Goal: Transaction & Acquisition: Purchase product/service

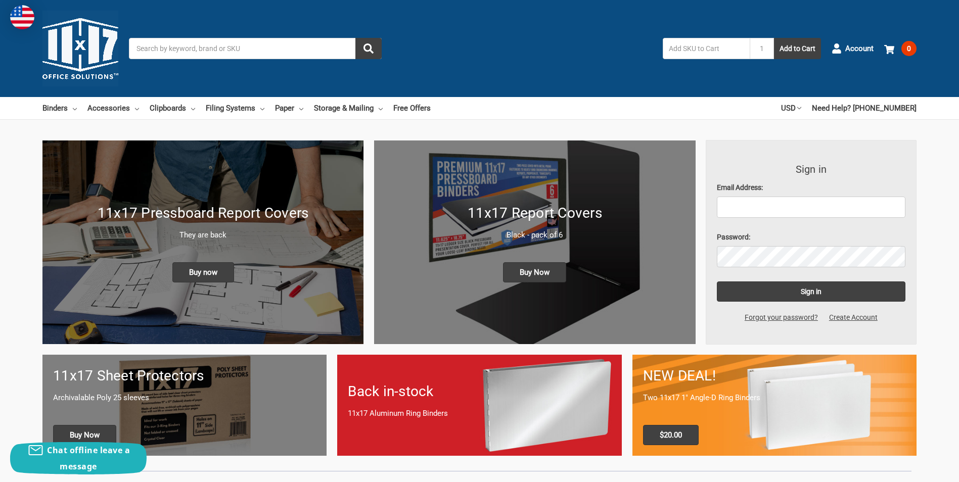
click at [697, 52] on input "text" at bounding box center [706, 48] width 87 height 21
type input "11x17 maninlla"
click at [774, 38] on button "Add to Cart" at bounding box center [797, 48] width 47 height 21
click at [239, 50] on input "Search" at bounding box center [255, 48] width 253 height 21
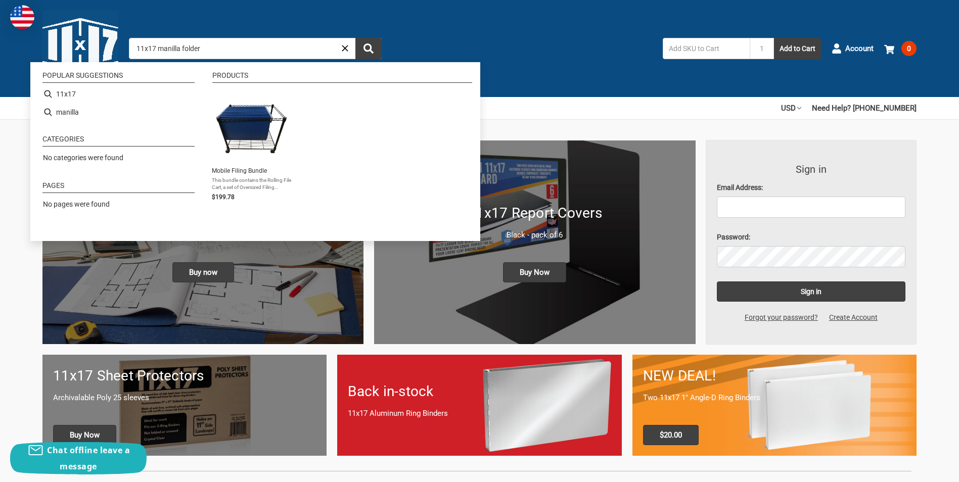
type input "11x17 manilla folders"
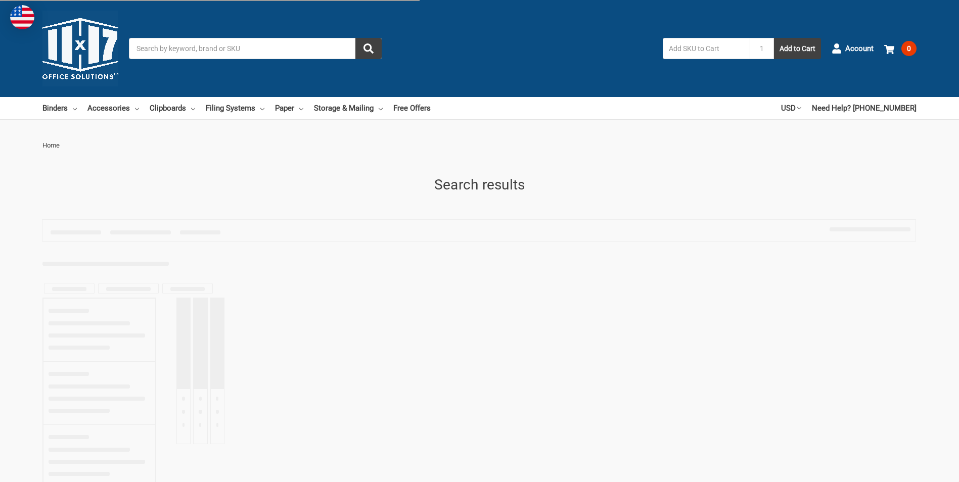
type input "11x17 manilla folders"
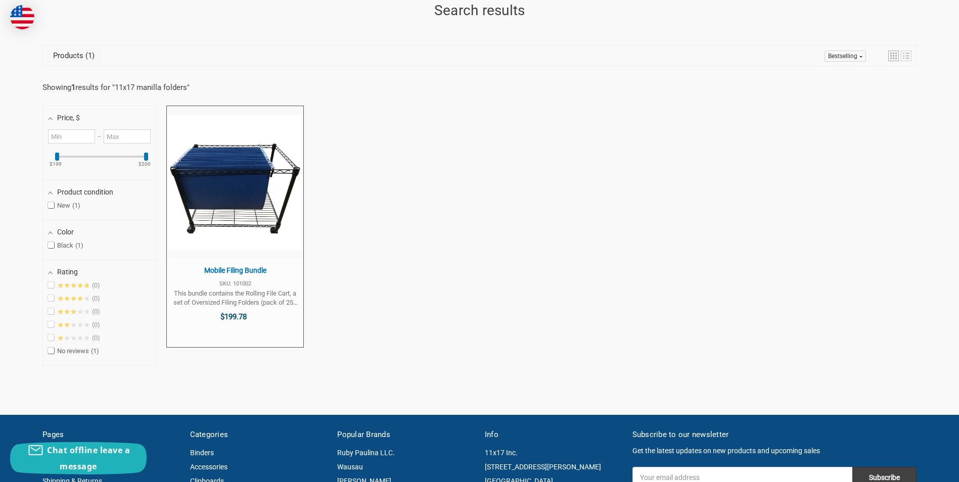
scroll to position [202, 0]
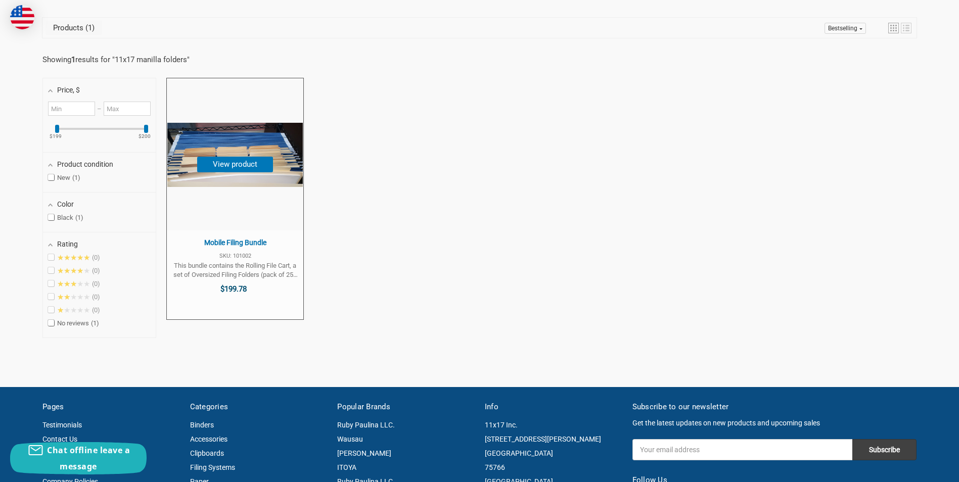
click at [230, 288] on span "$199.78" at bounding box center [233, 289] width 26 height 9
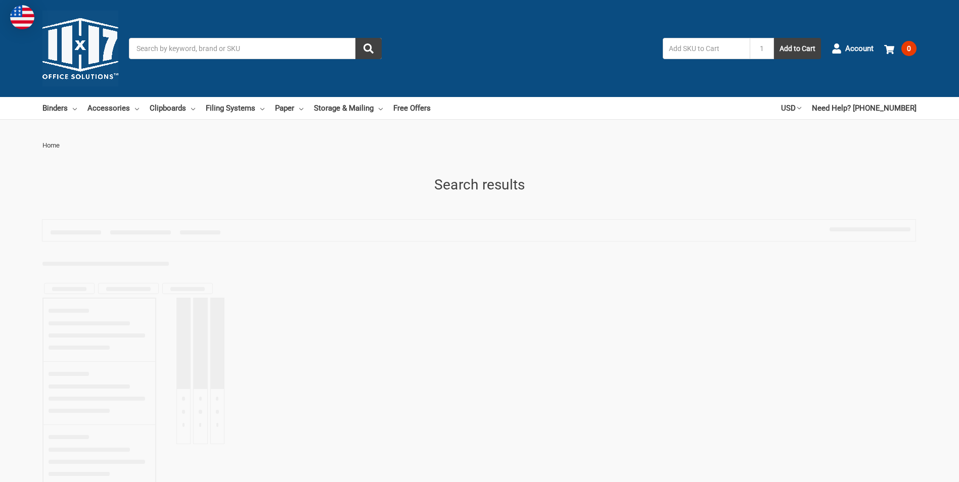
type input "11x17 manilla folders"
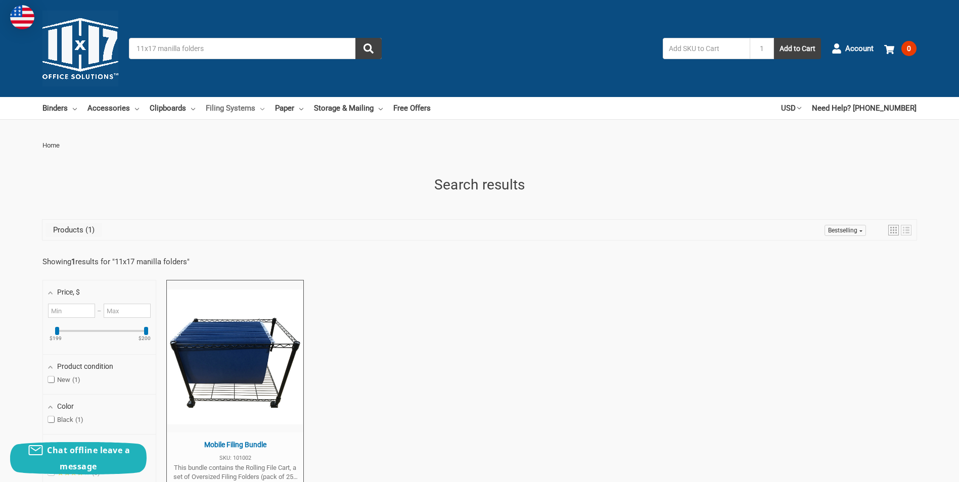
click at [232, 108] on link "Filing Systems" at bounding box center [235, 108] width 59 height 22
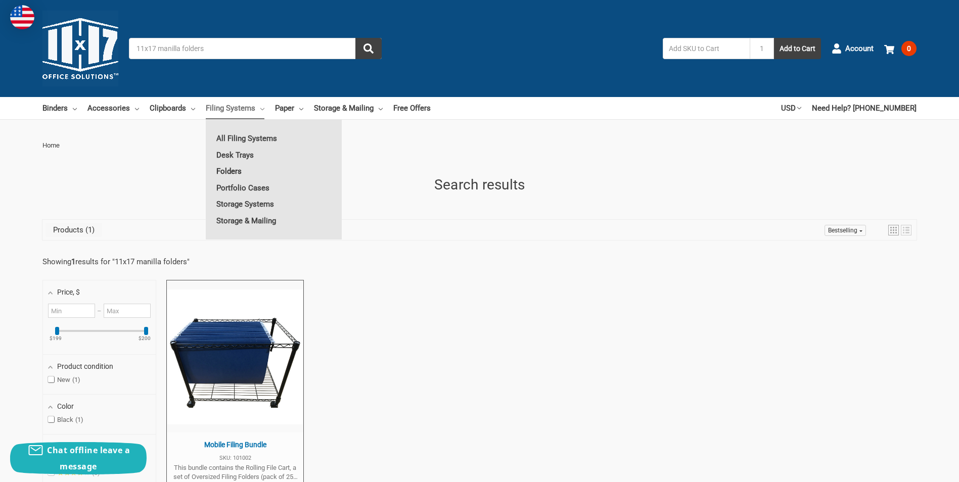
click at [233, 173] on link "Folders" at bounding box center [274, 171] width 136 height 16
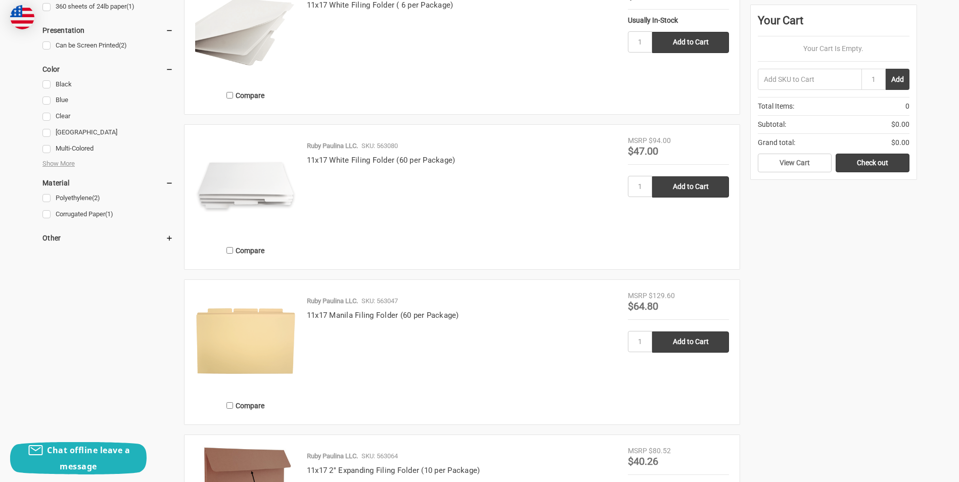
scroll to position [758, 0]
